Goal: Task Accomplishment & Management: Complete application form

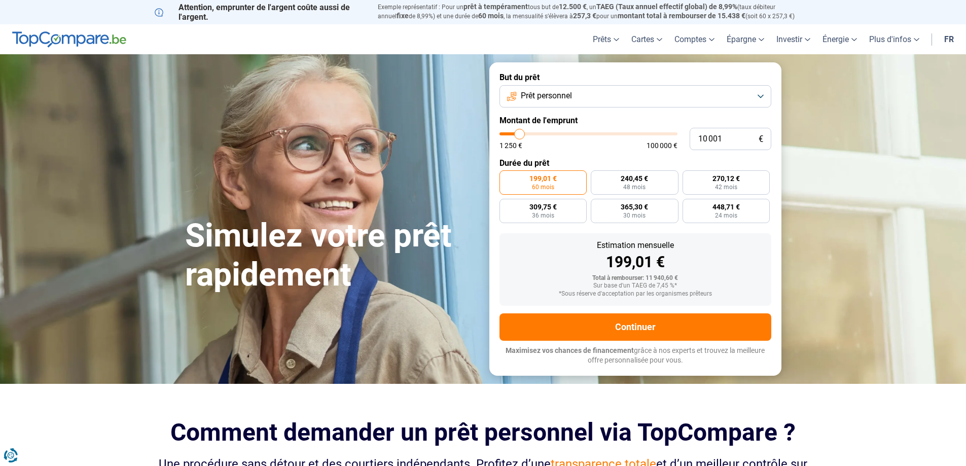
type input "11 000"
type input "11000"
type input "11 500"
type input "11500"
type input "11 750"
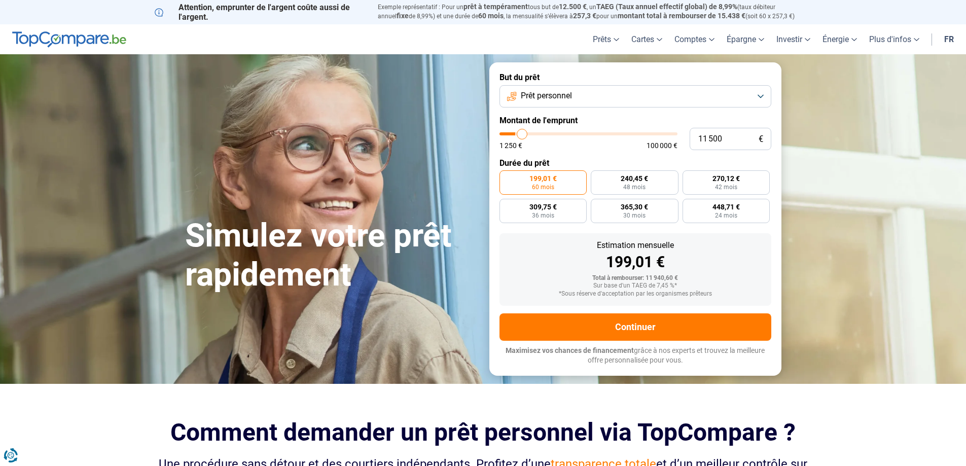
type input "11750"
type input "12 500"
type input "12500"
type input "12 750"
type input "12750"
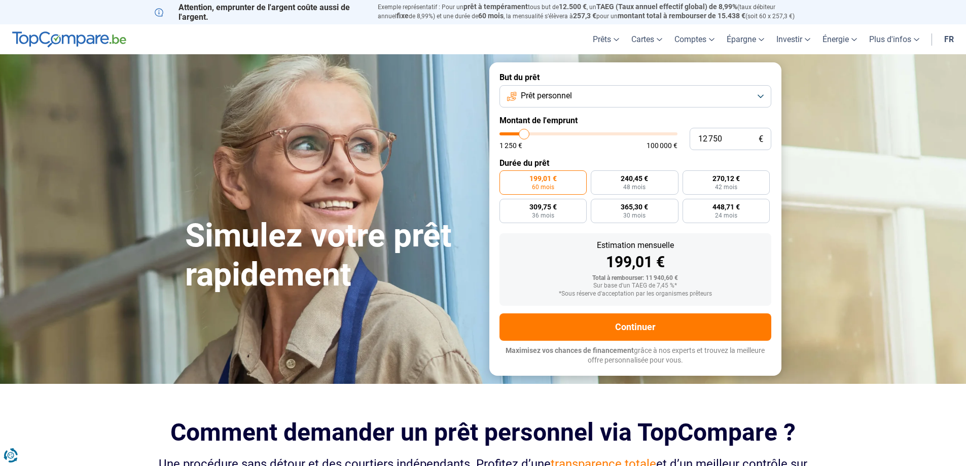
type input "13 250"
type input "13250"
type input "14 000"
type input "14000"
type input "14 750"
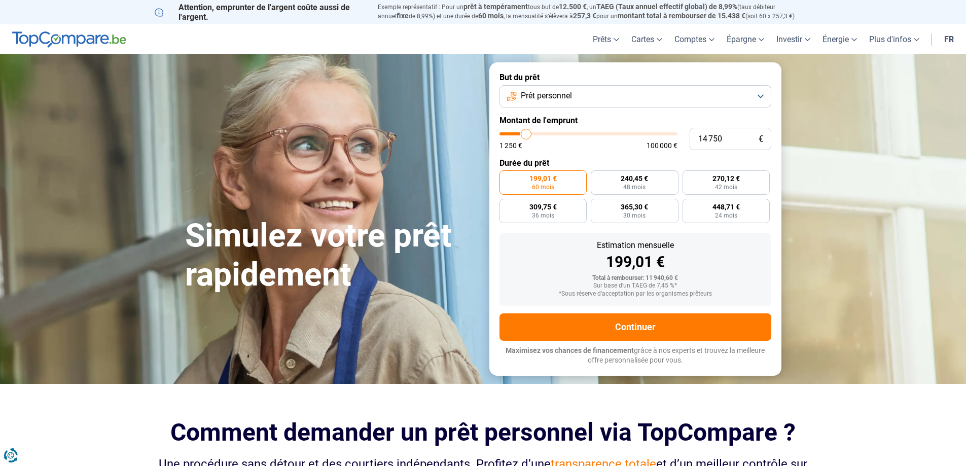
type input "14750"
type input "15 500"
type input "15500"
type input "15 750"
type input "15750"
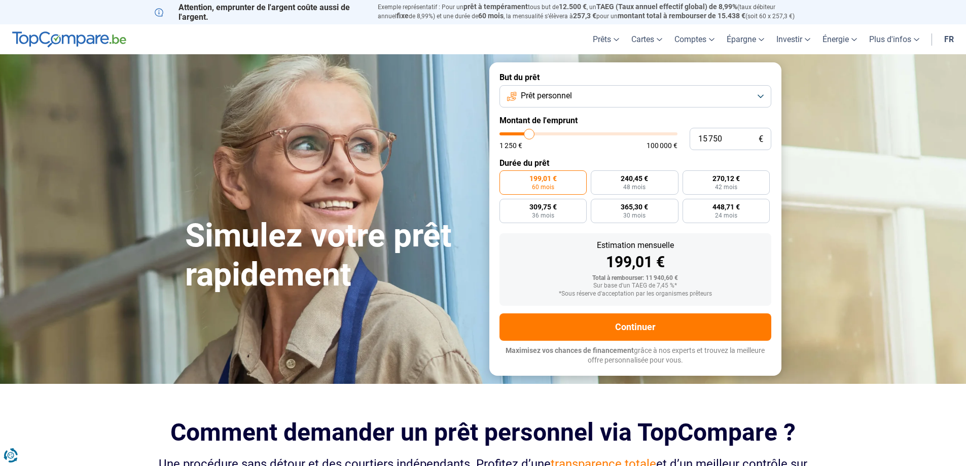
type input "16 250"
type input "16250"
type input "16 500"
type input "16500"
type input "17 000"
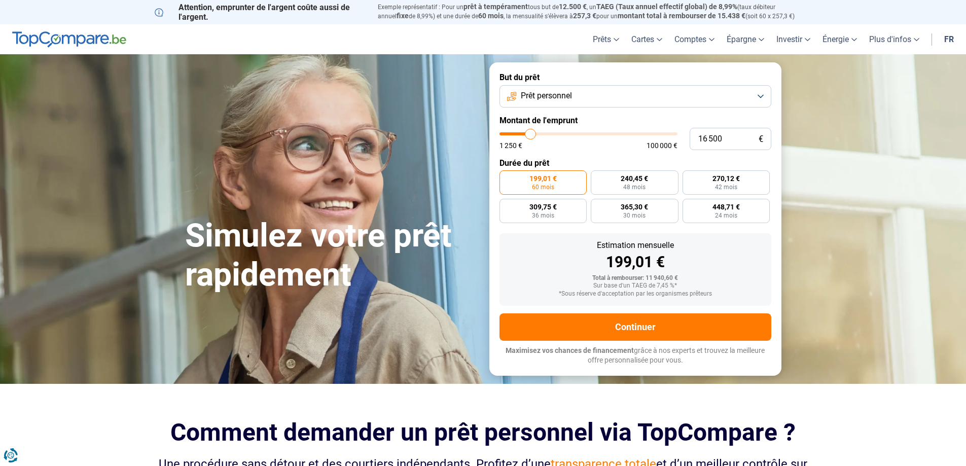
type input "17000"
type input "17 500"
type input "17500"
type input "17 750"
type input "17750"
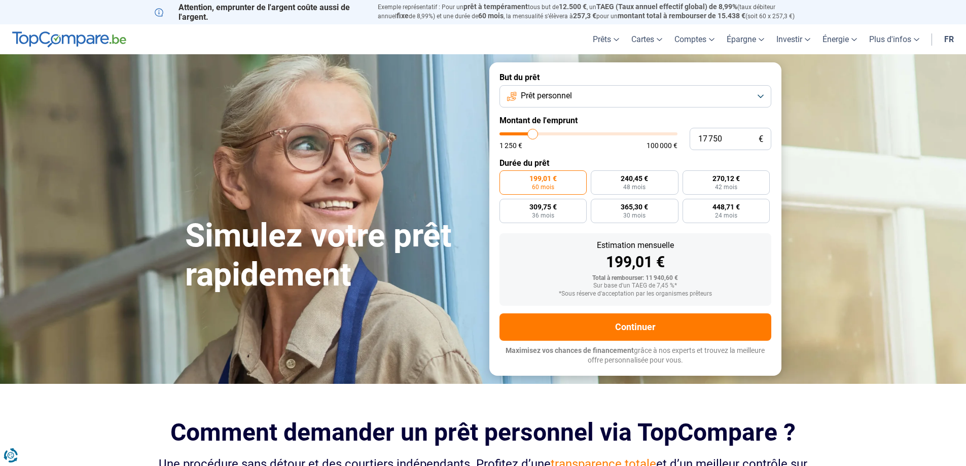
type input "18 000"
type input "18000"
type input "18 750"
type input "18750"
type input "19 000"
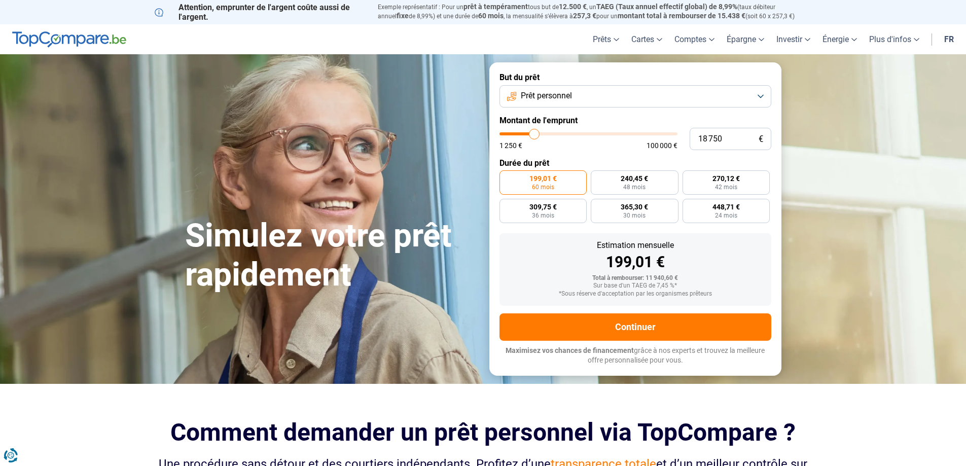
type input "19000"
type input "19 750"
type input "19750"
type input "20 000"
type input "20000"
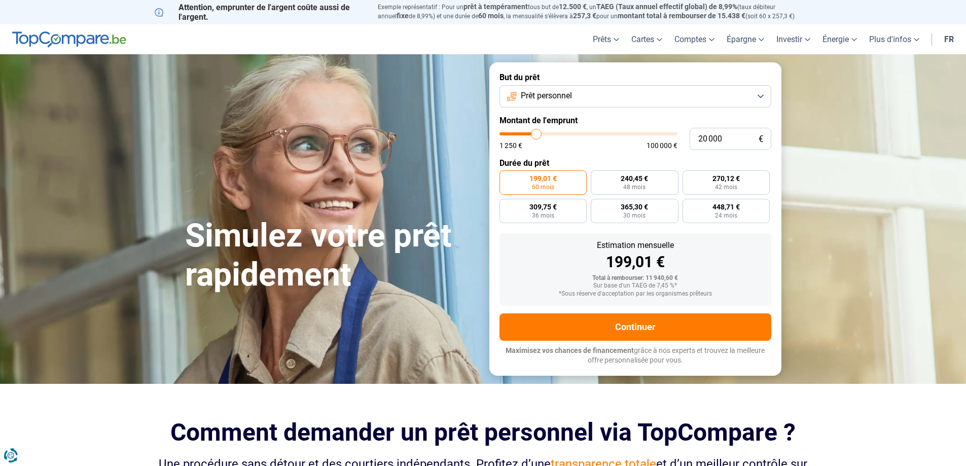
type input "19 250"
type input "19250"
type input "18 750"
type input "18750"
type input "18 000"
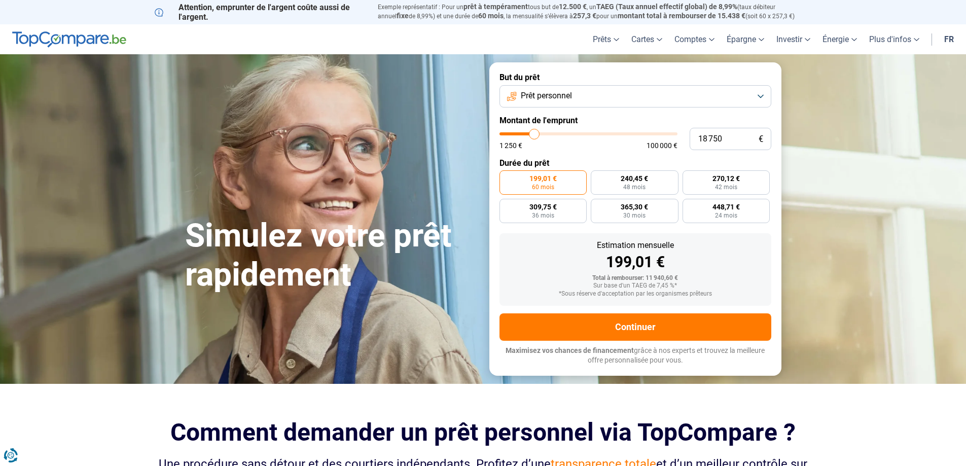
type input "18000"
type input "17 250"
type input "17250"
type input "17 000"
type input "17000"
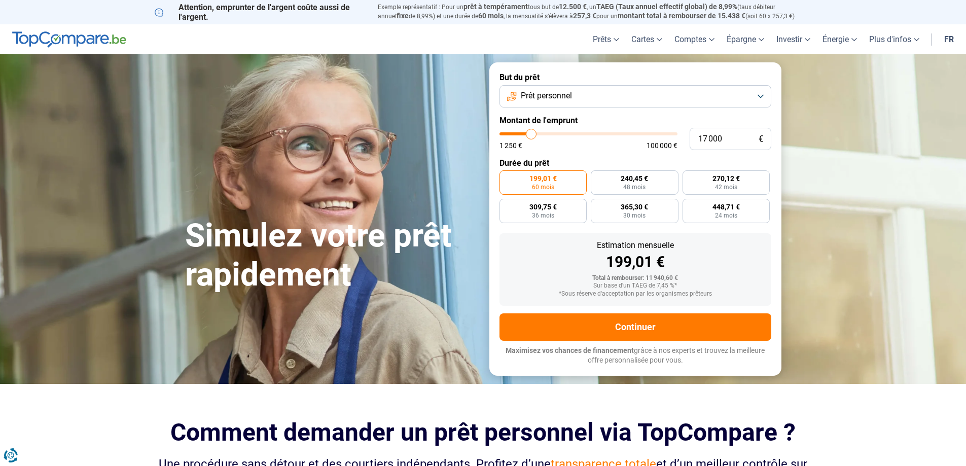
type input "16 250"
type input "16250"
type input "16 000"
type input "16000"
type input "15 750"
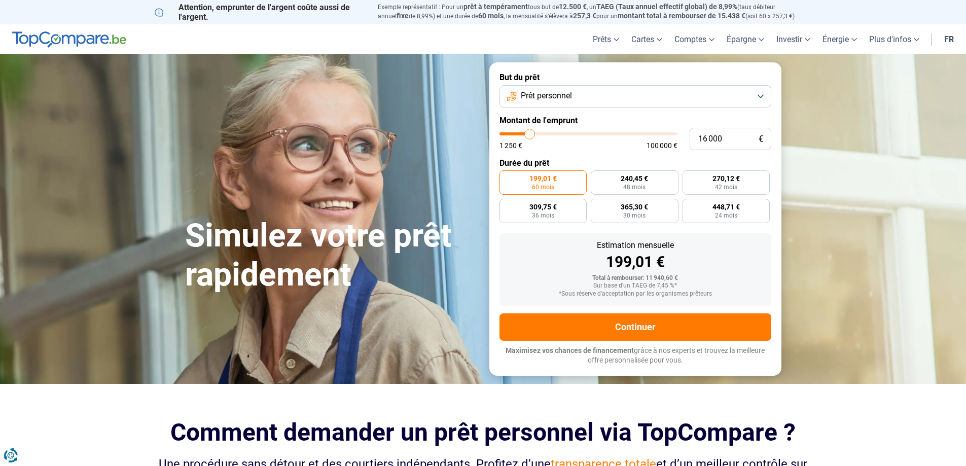
type input "15750"
type input "15 000"
type input "15000"
type input "14 750"
type input "14750"
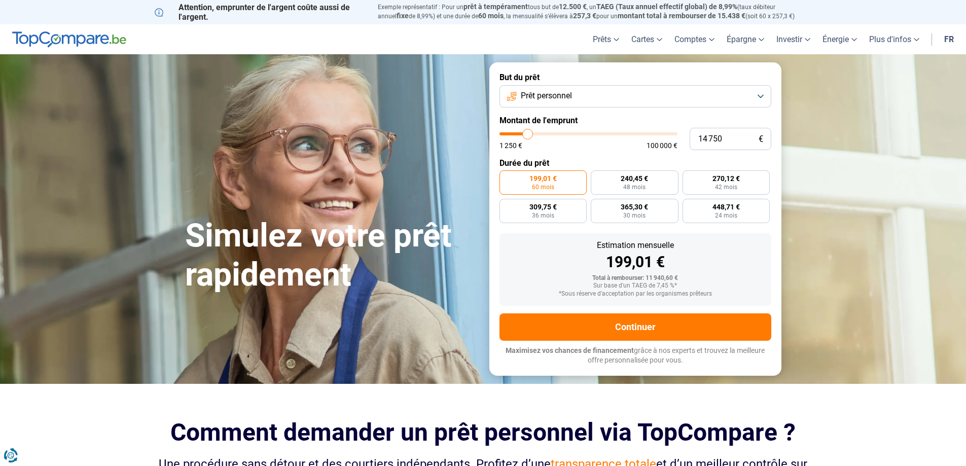
type input "14 500"
type input "14500"
type input "14 250"
type input "14250"
type input "14 000"
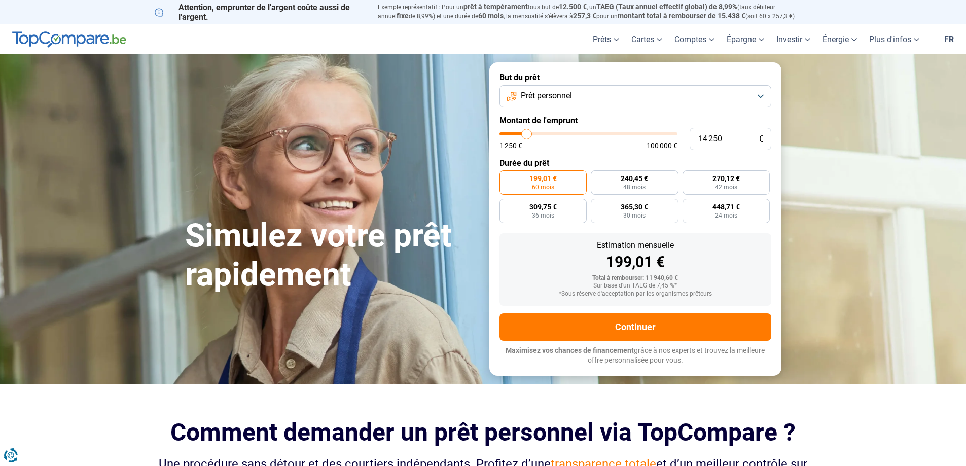
type input "14000"
type input "13 500"
type input "13500"
type input "13 250"
type input "13250"
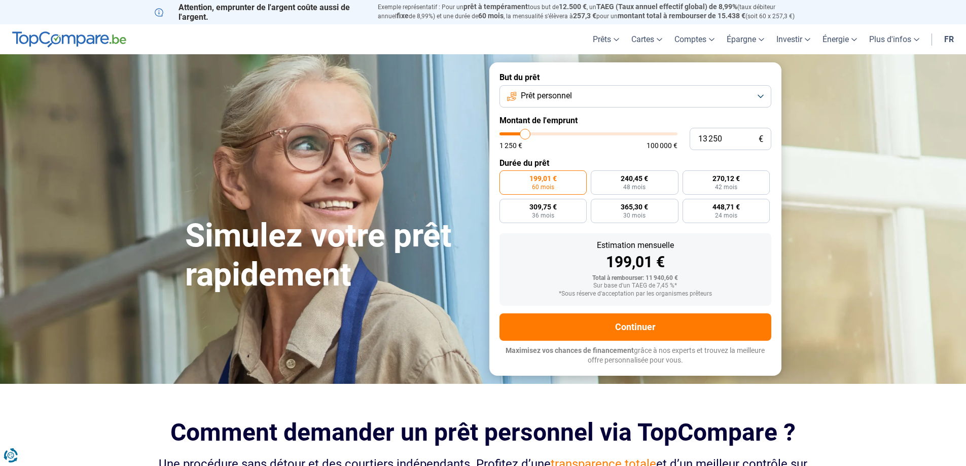
type input "13 000"
type input "13000"
type input "12 750"
type input "12750"
type input "12 500"
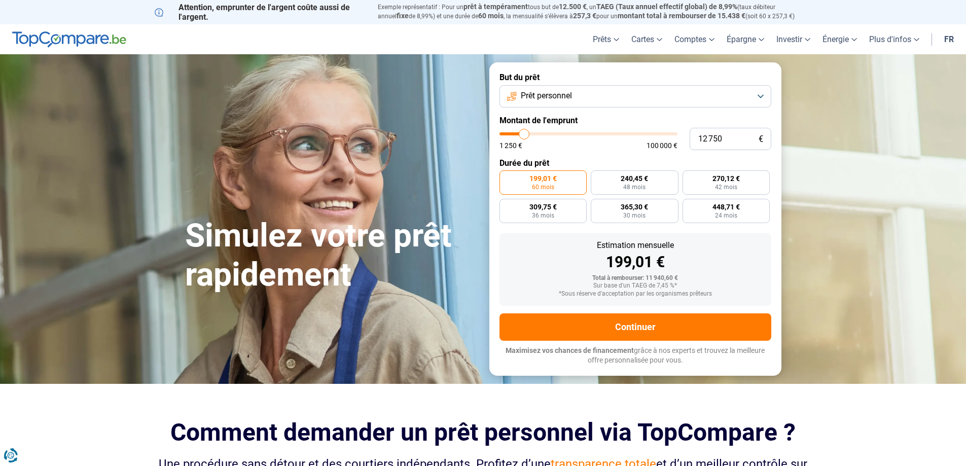
type input "12500"
type input "11 750"
type input "11750"
type input "11 500"
type input "11500"
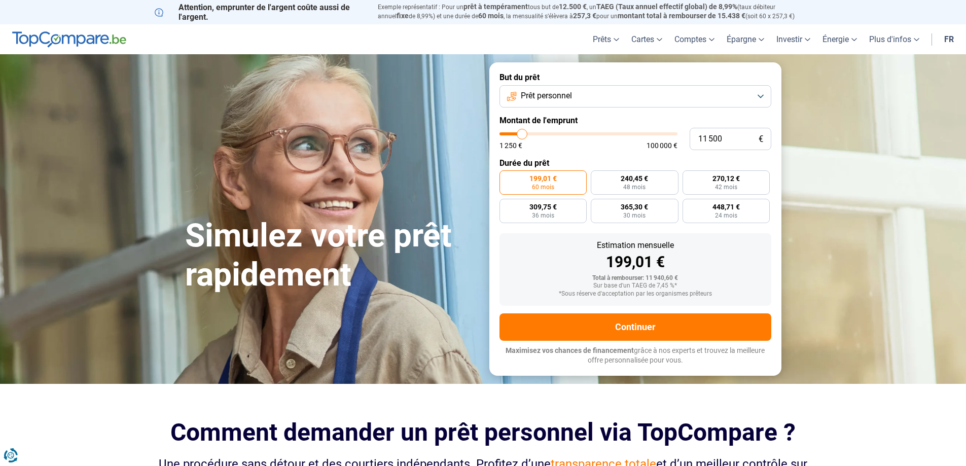
type input "11 250"
type input "11250"
type input "11 000"
type input "11000"
type input "10 500"
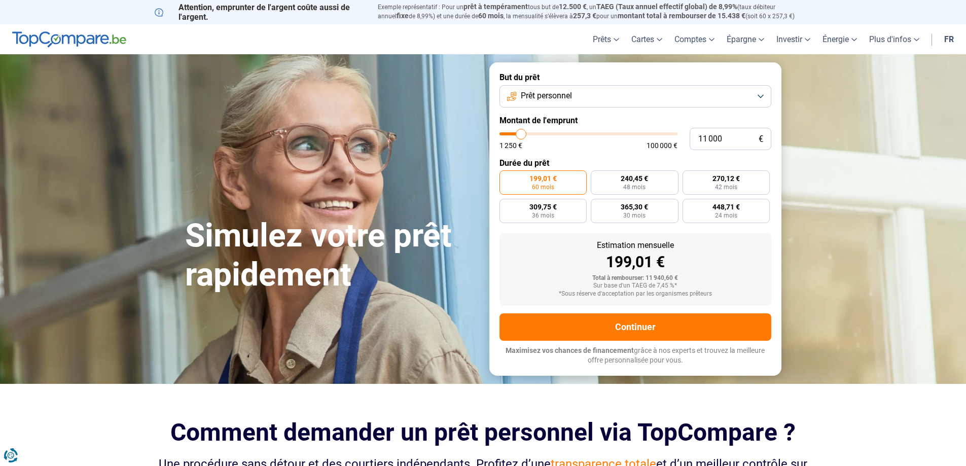
type input "10500"
type input "10 250"
type input "10250"
type input "9 750"
type input "9750"
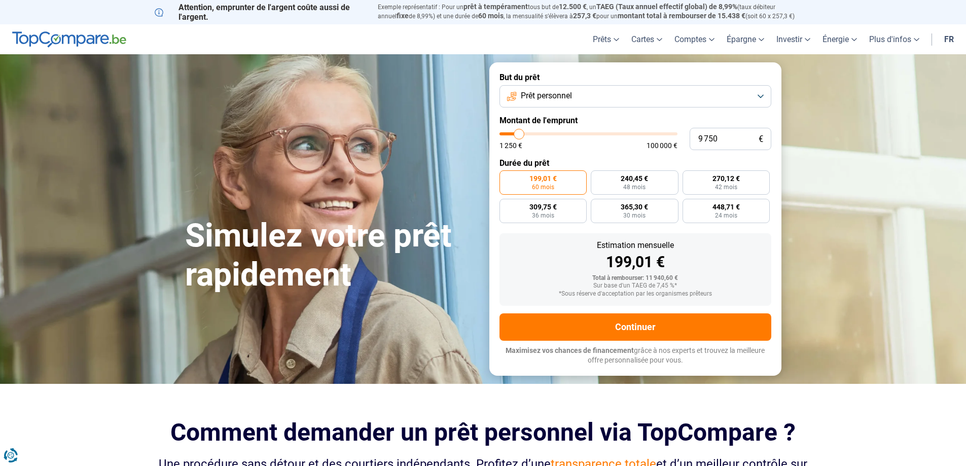
type input "9 500"
type input "9500"
type input "9 000"
type input "9000"
type input "8 750"
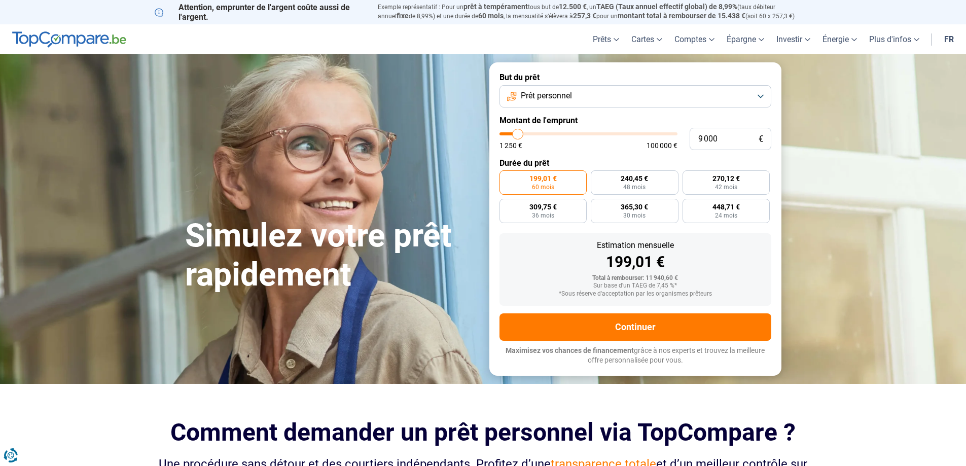
type input "8750"
type input "8 500"
type input "8500"
type input "8 250"
type input "8250"
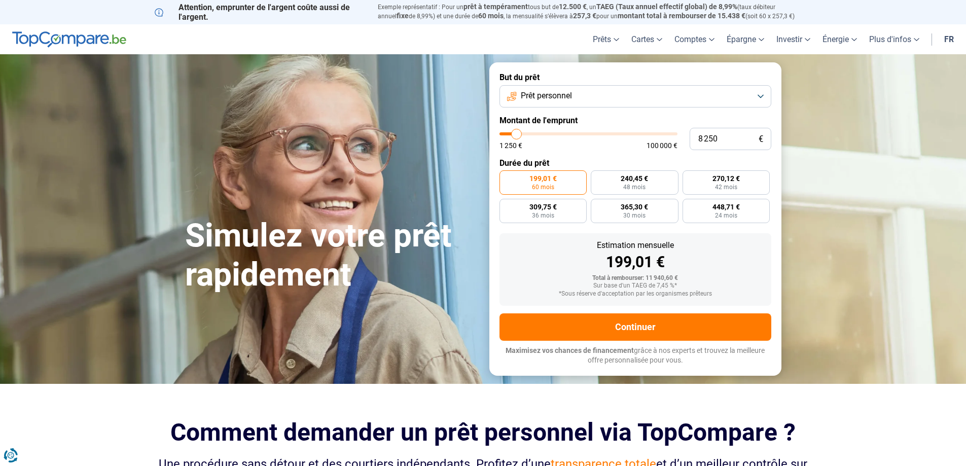
type input "8 000"
type input "8000"
type input "7 500"
type input "7500"
type input "7 250"
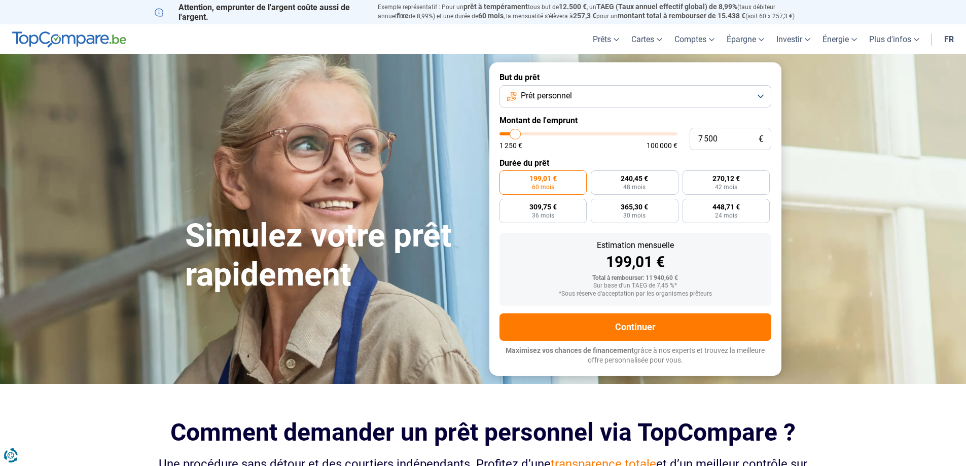
type input "7250"
type input "7 000"
drag, startPoint x: 521, startPoint y: 133, endPoint x: 514, endPoint y: 135, distance: 6.3
type input "7000"
click at [514, 135] on input "range" at bounding box center [588, 133] width 178 height 3
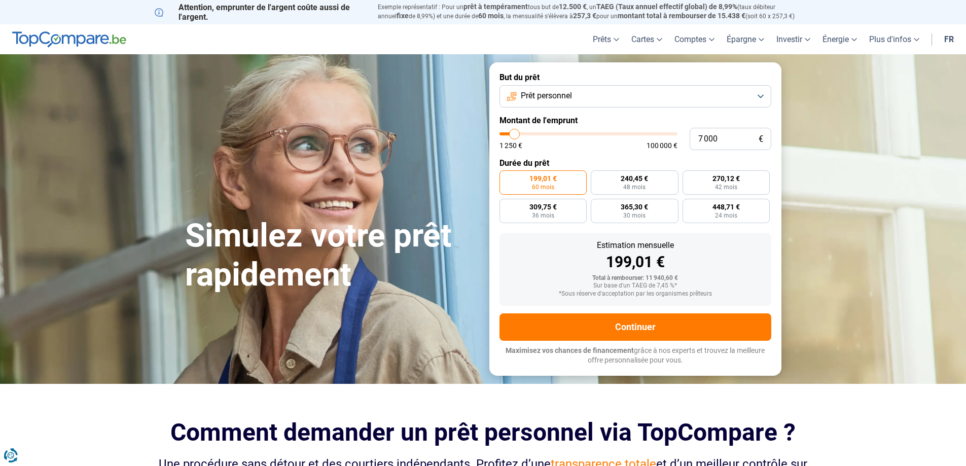
radio input "true"
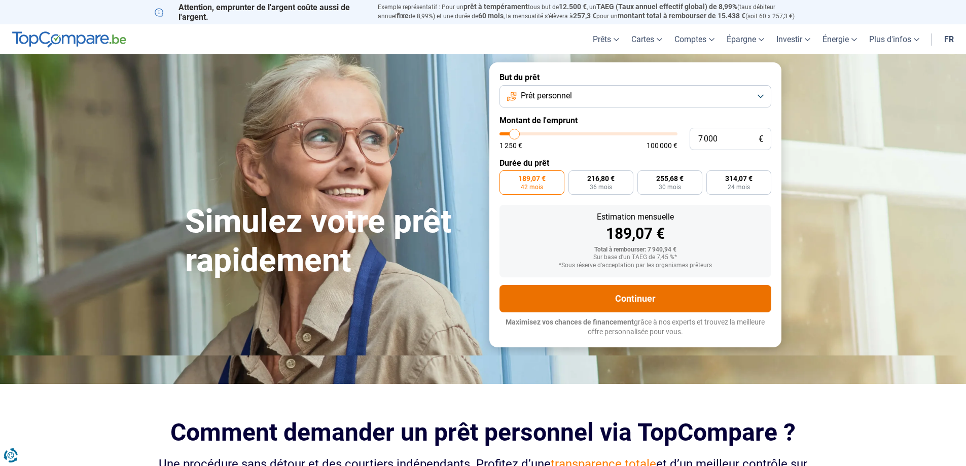
click at [615, 295] on button "Continuer" at bounding box center [635, 298] width 272 height 27
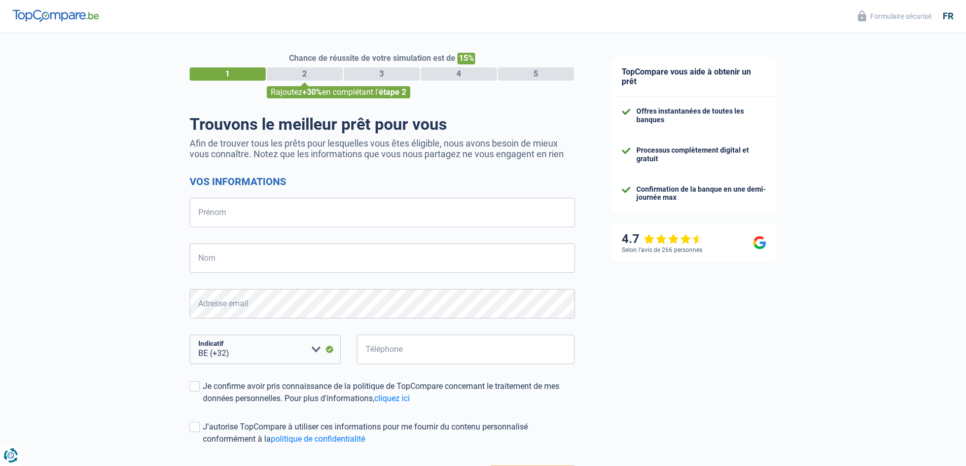
select select "32"
